Goal: Transaction & Acquisition: Purchase product/service

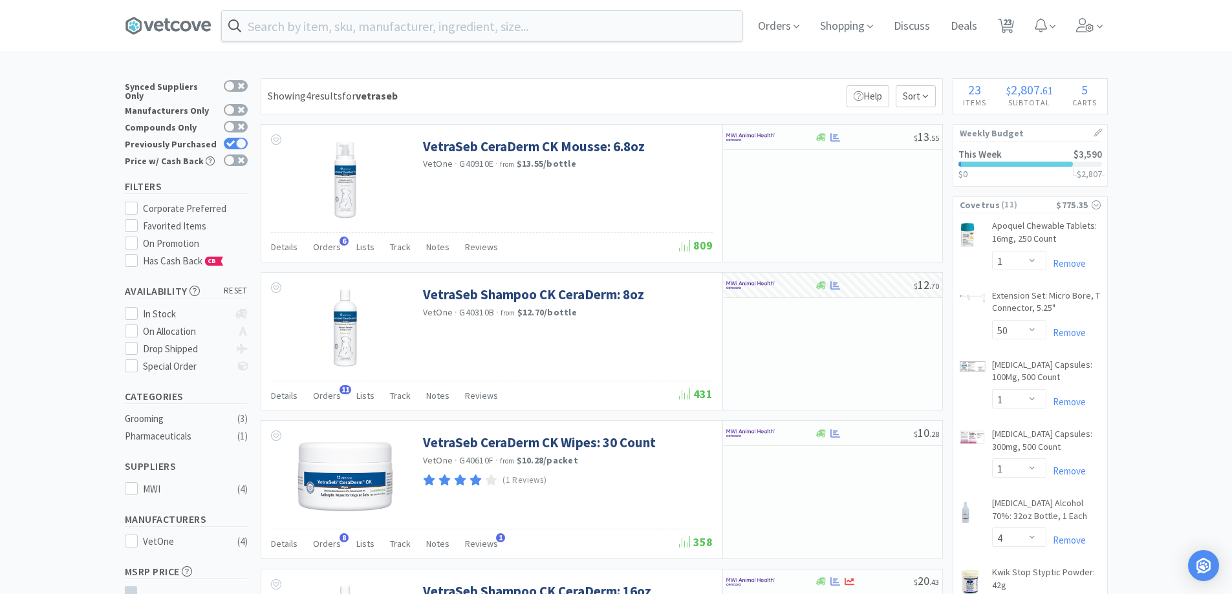
select select "1"
select select "50"
select select "1"
select select "4"
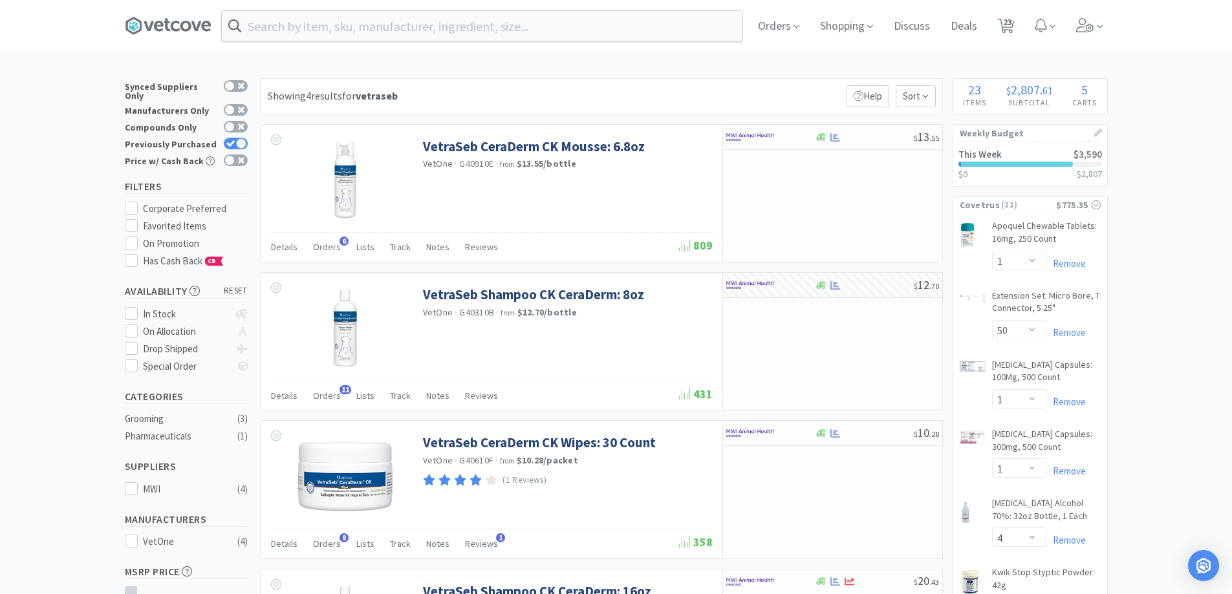
select select "2"
select select "4"
select select "1"
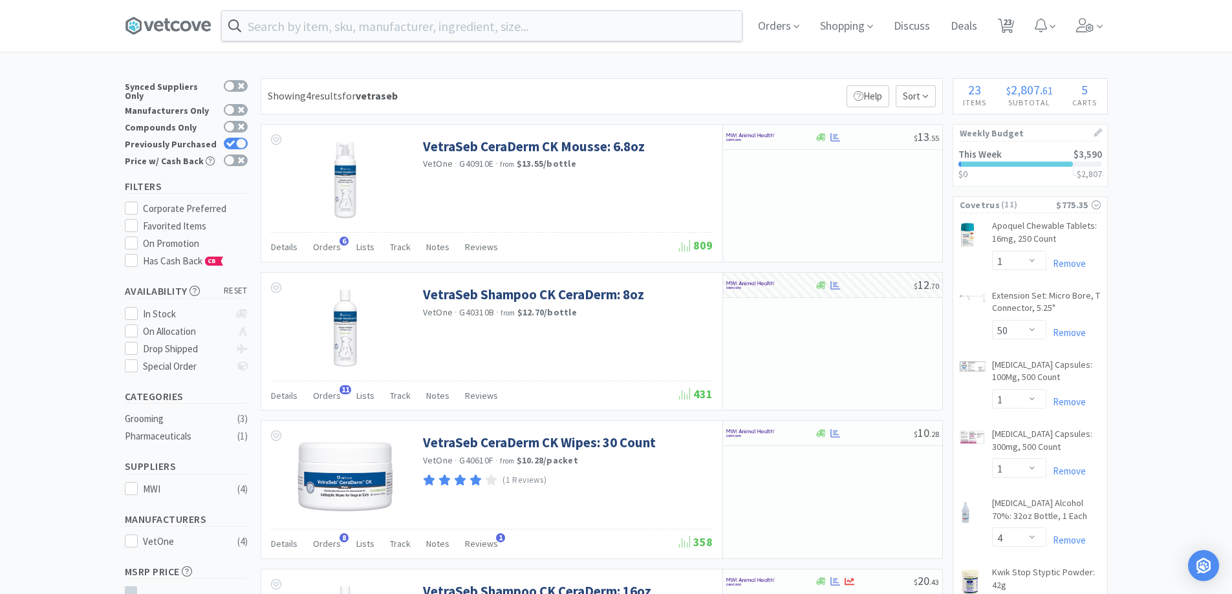
select select "1"
select select "3"
select select "4"
select select "1"
select select "6"
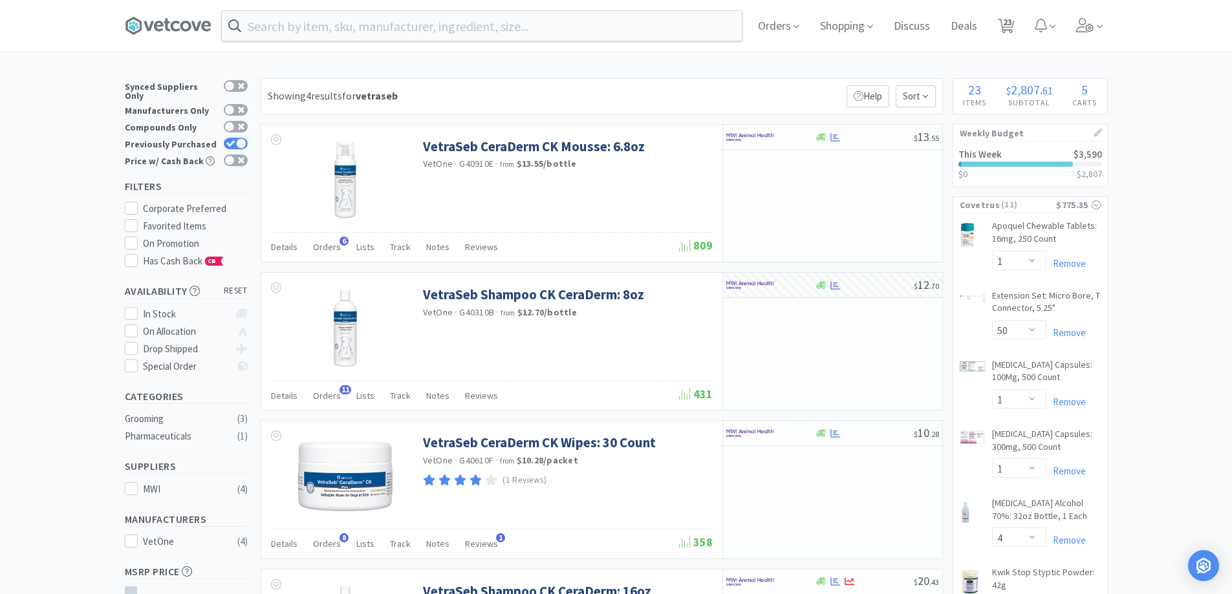
select select "3"
select select "6"
select select "1"
select select "10"
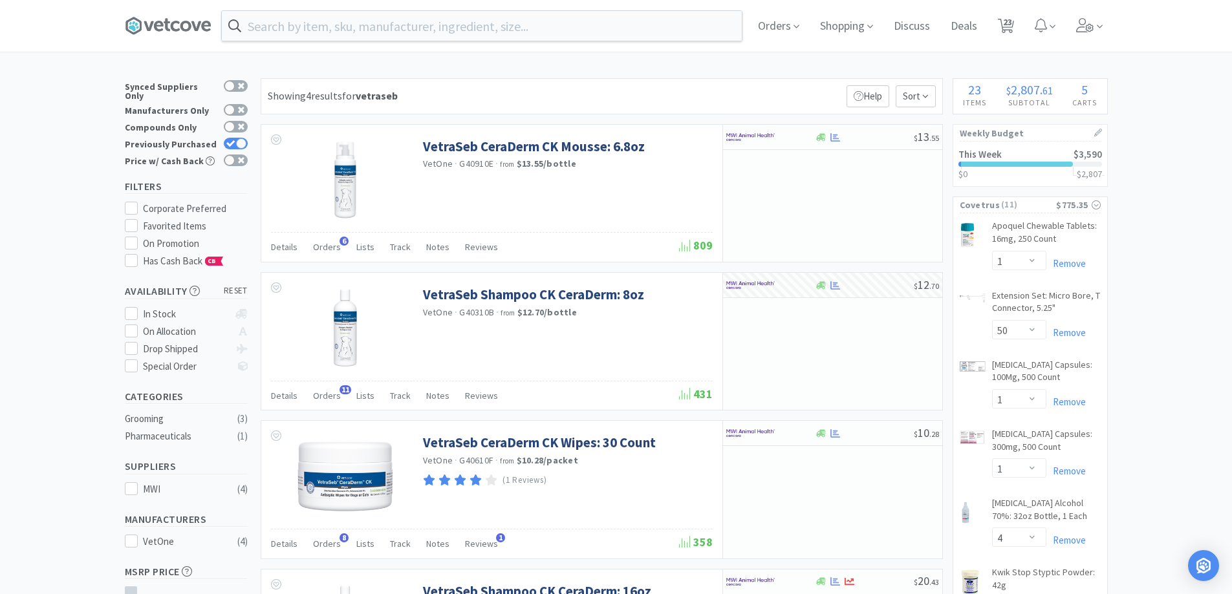
select select "10"
